Goal: Navigation & Orientation: Find specific page/section

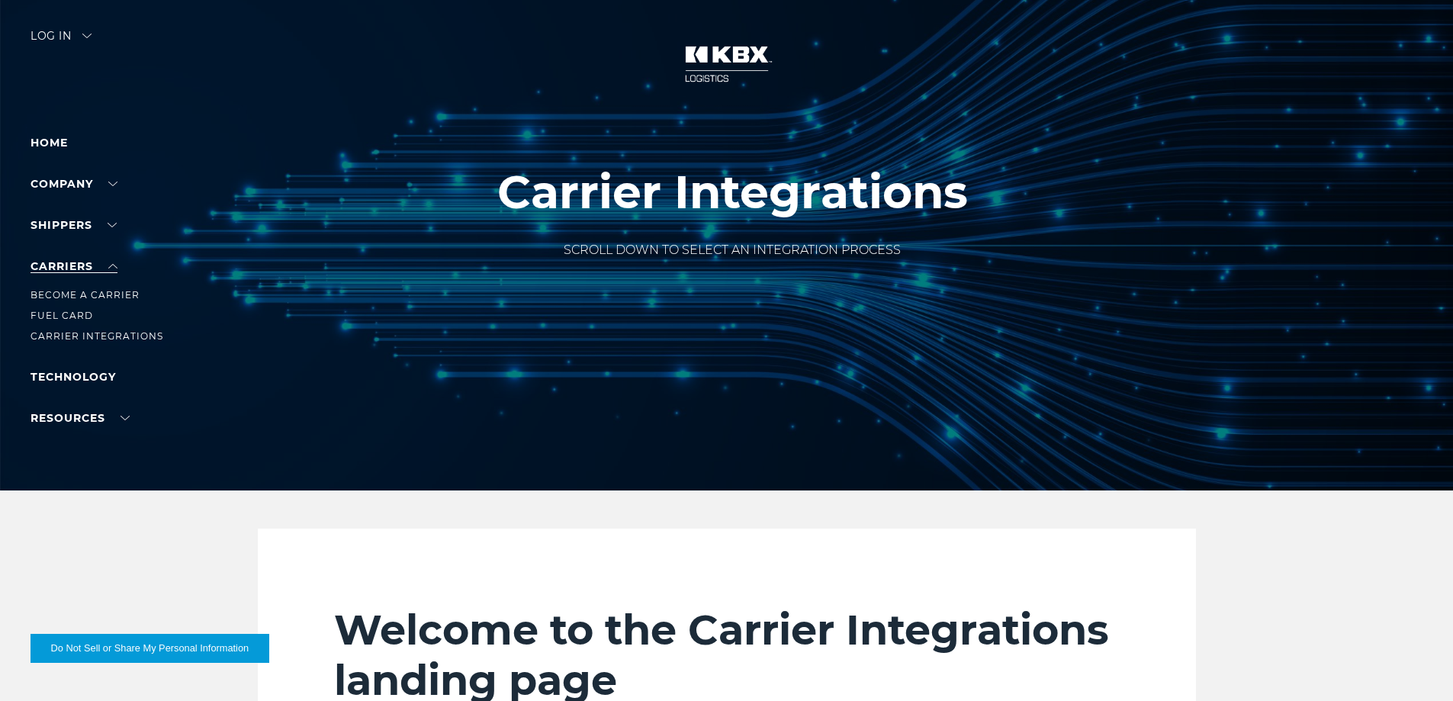
click at [74, 266] on link "Carriers" at bounding box center [74, 266] width 87 height 14
click at [107, 337] on link "Carrier Integrations" at bounding box center [97, 335] width 133 height 11
click at [64, 34] on div "Log in" at bounding box center [61, 42] width 61 height 22
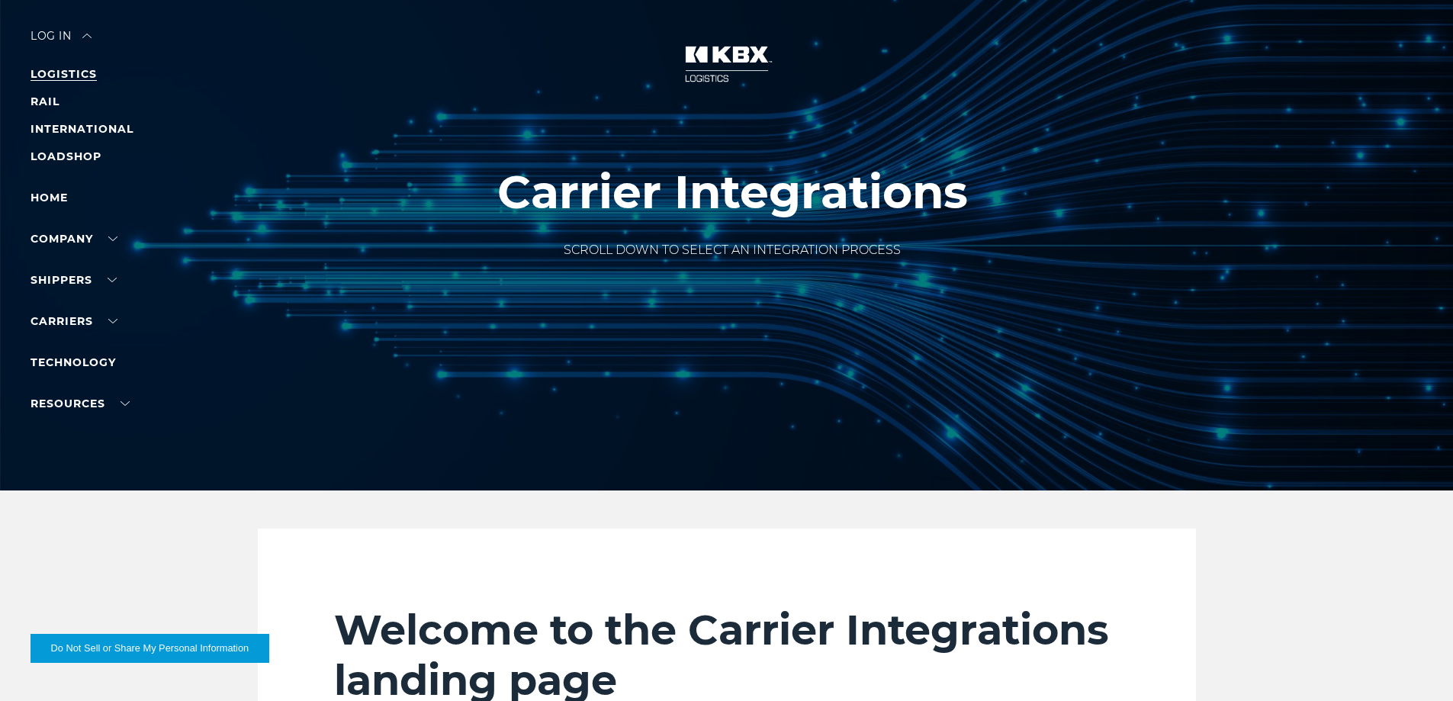
click at [75, 74] on link "LOGISTICS" at bounding box center [64, 74] width 66 height 14
